Goal: Entertainment & Leisure: Consume media (video, audio)

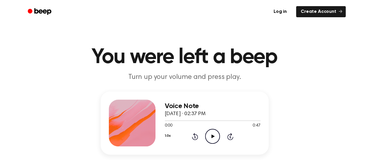
click at [213, 137] on icon "Play Audio" at bounding box center [212, 135] width 15 height 15
click at [212, 136] on icon "Pause Audio" at bounding box center [212, 135] width 15 height 15
click at [212, 136] on icon at bounding box center [212, 136] width 3 height 4
click at [212, 137] on icon at bounding box center [212, 136] width 3 height 4
click at [217, 119] on span at bounding box center [216, 120] width 5 height 5
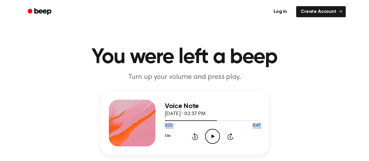
drag, startPoint x: 217, startPoint y: 119, endPoint x: 193, endPoint y: 137, distance: 29.7
click at [193, 137] on div "Voice Note [DATE] · 02:37 PM 0:25 0:47 Your browser does not support the [objec…" at bounding box center [213, 122] width 96 height 47
click at [193, 137] on icon "Rewind 5 seconds" at bounding box center [194, 136] width 6 height 8
click at [211, 132] on icon "Play Audio" at bounding box center [212, 135] width 15 height 15
